Goal: Information Seeking & Learning: Find specific fact

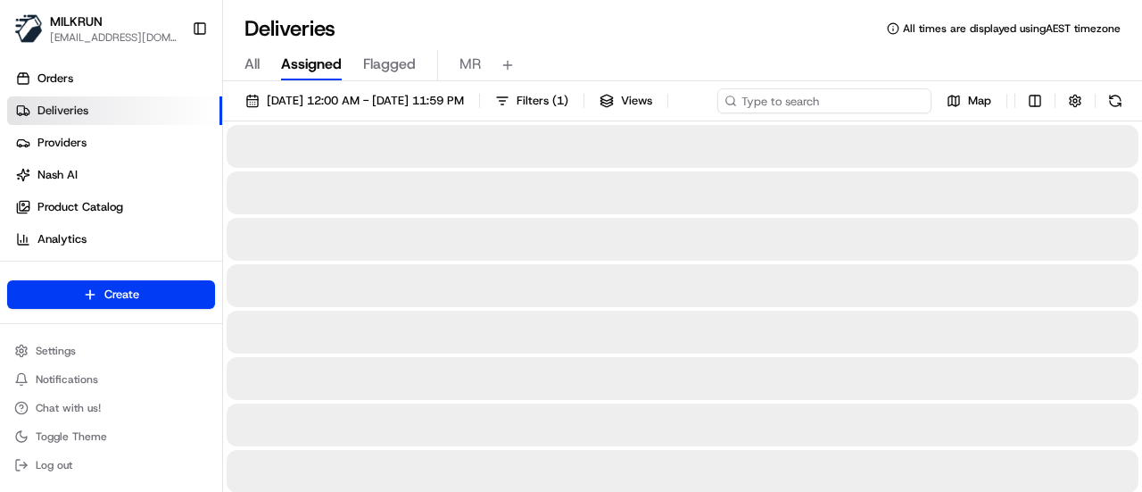
click at [851, 99] on div "17/08/2025 12:00 AM - 24/08/2025 11:59 PM Filters ( 1 ) Views Map" at bounding box center [682, 104] width 919 height 33
paste input "f05ab222-fbd5-42fa-97b8-b960b226e7e0"
type input "f05ab222-fbd5-42fa-97b8-b960b226e7e0"
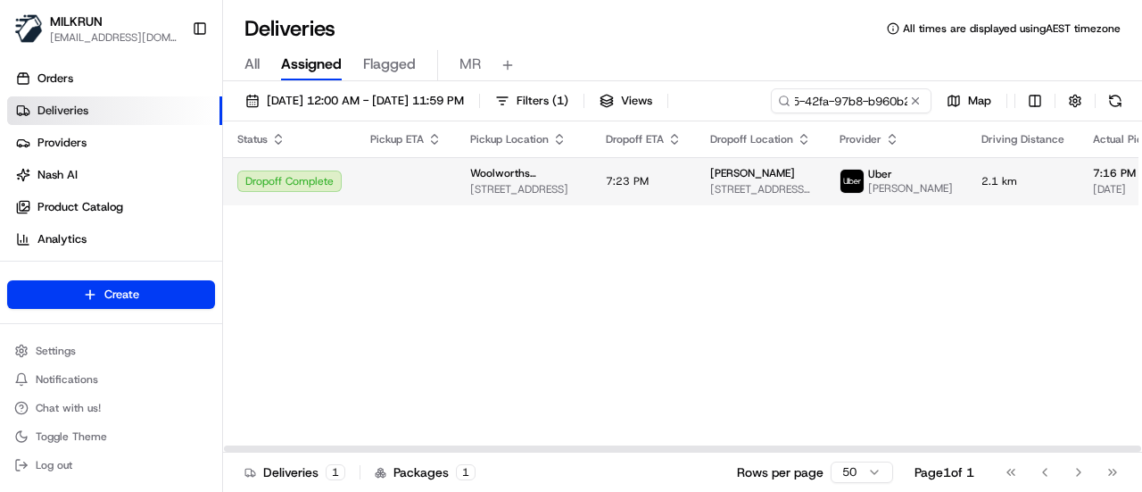
click at [1104, 219] on div "Status Pickup ETA Pickup Location Dropoff ETA Dropoff Location Provider Driving…" at bounding box center [886, 286] width 1326 height 331
click at [618, 184] on span "7:23 PM" at bounding box center [627, 181] width 43 height 14
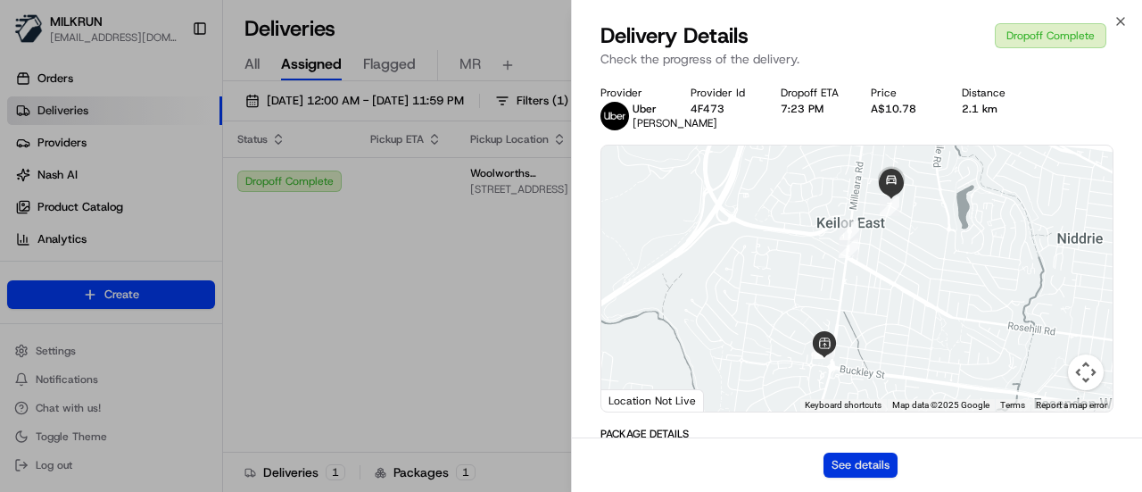
click at [863, 466] on button "See details" at bounding box center [861, 465] width 74 height 25
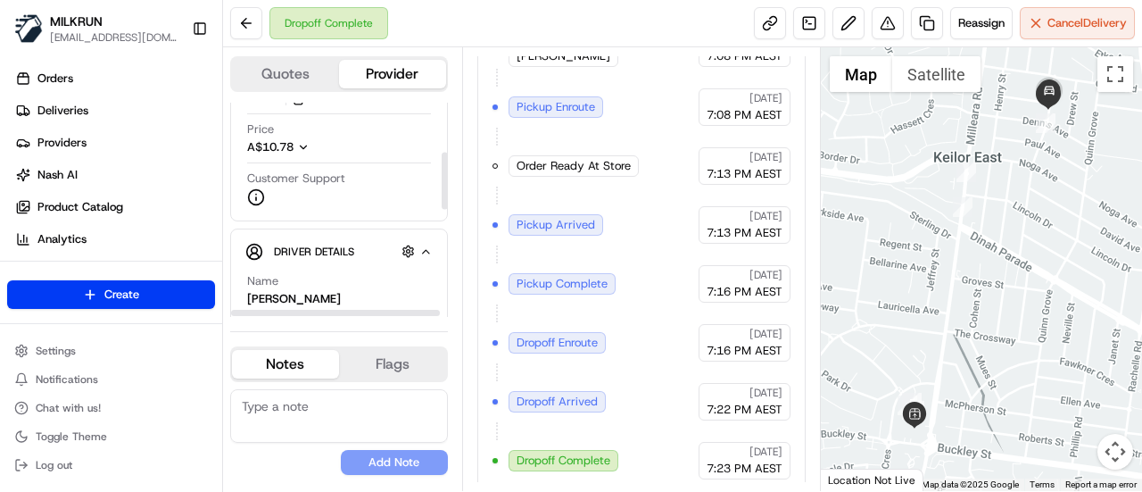
scroll to position [268, 0]
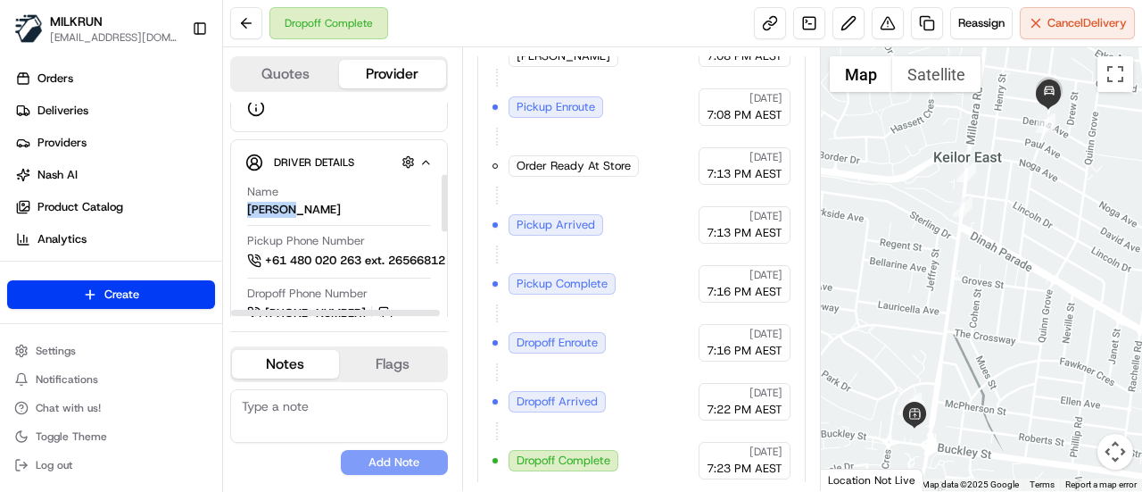
drag, startPoint x: 287, startPoint y: 205, endPoint x: 246, endPoint y: 204, distance: 40.2
click at [246, 204] on div "Name [PERSON_NAME] Pickup Phone Number +61 480 020 263 ext. 26566812 Dropoff Ph…" at bounding box center [338, 401] width 187 height 448
copy div "[PERSON_NAME]"
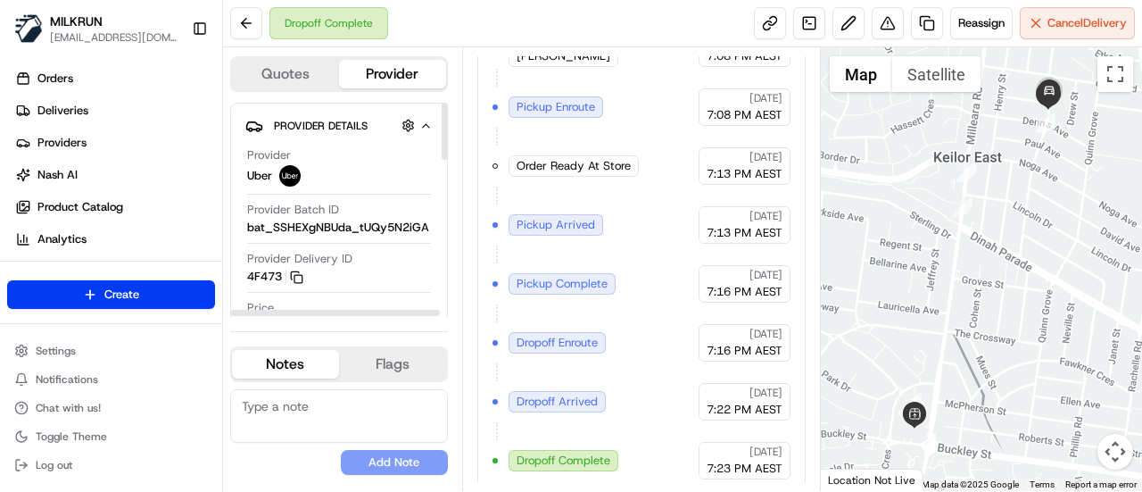
click at [456, 223] on div "Quotes Provider Provider Details Hidden ( 3 ) Provider Uber Provider Batch ID b…" at bounding box center [342, 269] width 239 height 444
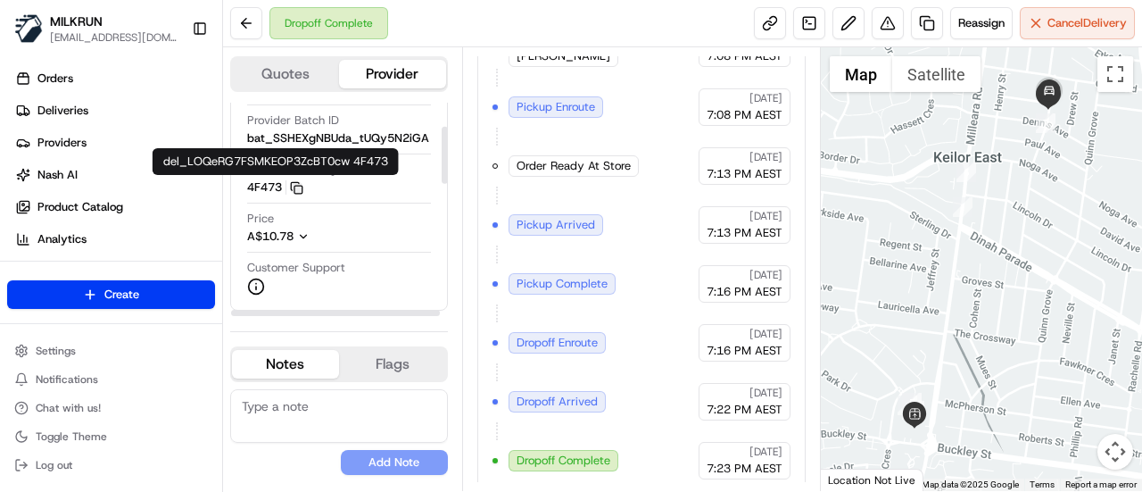
click at [302, 182] on icon "button" at bounding box center [296, 187] width 13 height 13
